Goal: Task Accomplishment & Management: Complete application form

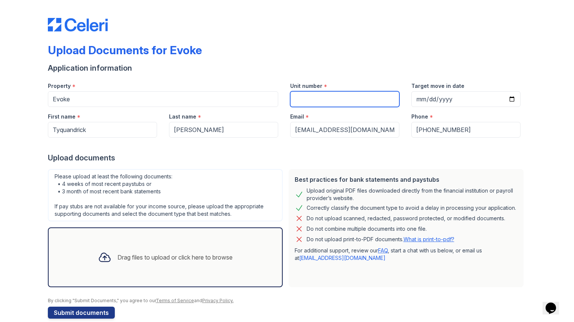
click at [326, 101] on input "Unit number" at bounding box center [344, 99] width 109 height 16
type input "1038"
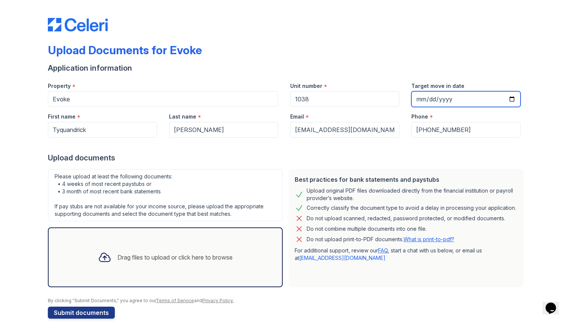
click at [454, 100] on input "Target move in date" at bounding box center [465, 99] width 109 height 16
type input "[DATE]"
click at [477, 111] on div "Phone *" at bounding box center [465, 114] width 109 height 15
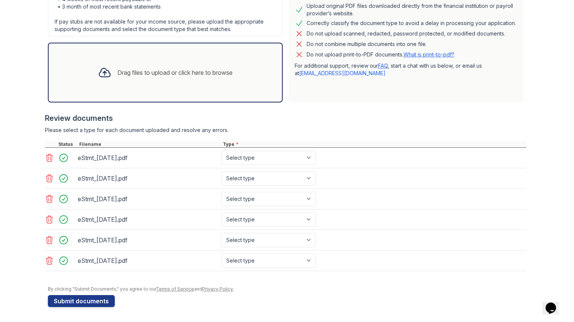
scroll to position [185, 0]
select select "bank_statement"
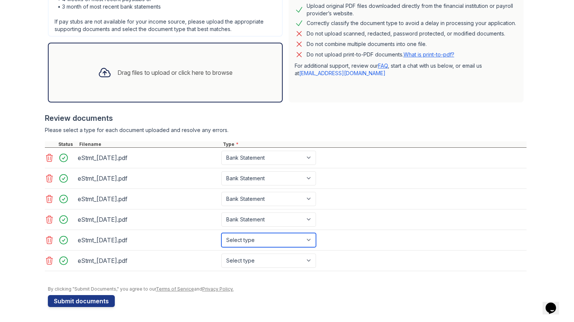
select select "bank_statement"
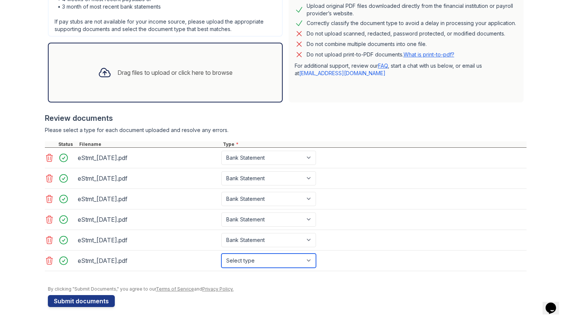
select select "bank_statement"
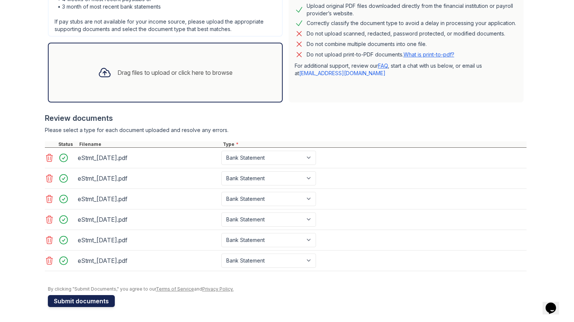
click at [93, 303] on button "Submit documents" at bounding box center [81, 301] width 67 height 12
